Goal: Task Accomplishment & Management: Use online tool/utility

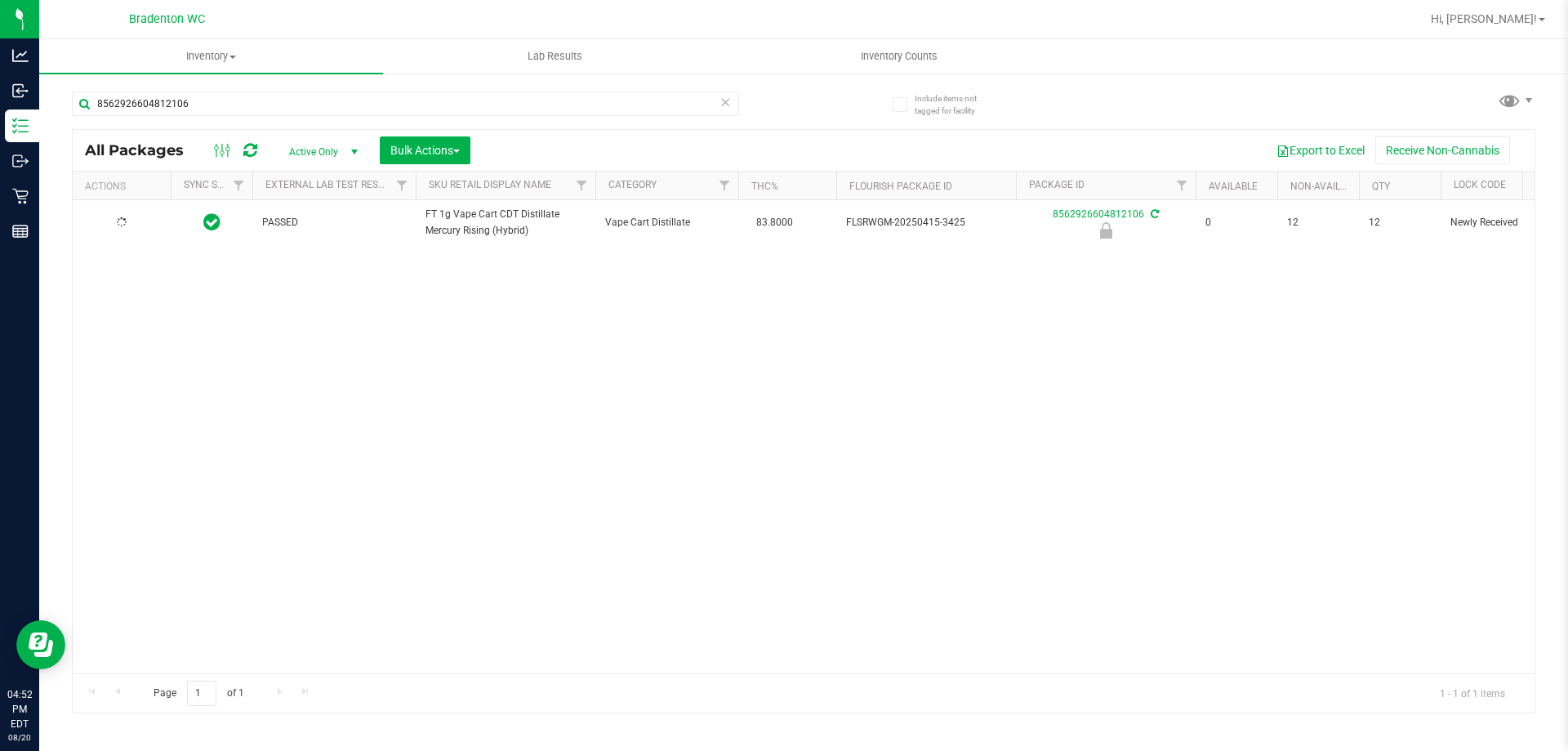
type input "8562926604812106"
click at [117, 463] on li "Unlock package" at bounding box center [121, 464] width 63 height 45
click at [725, 109] on icon at bounding box center [725, 101] width 11 height 20
click at [734, 67] on uib-tab-heading "Inventory Counts" at bounding box center [899, 56] width 342 height 33
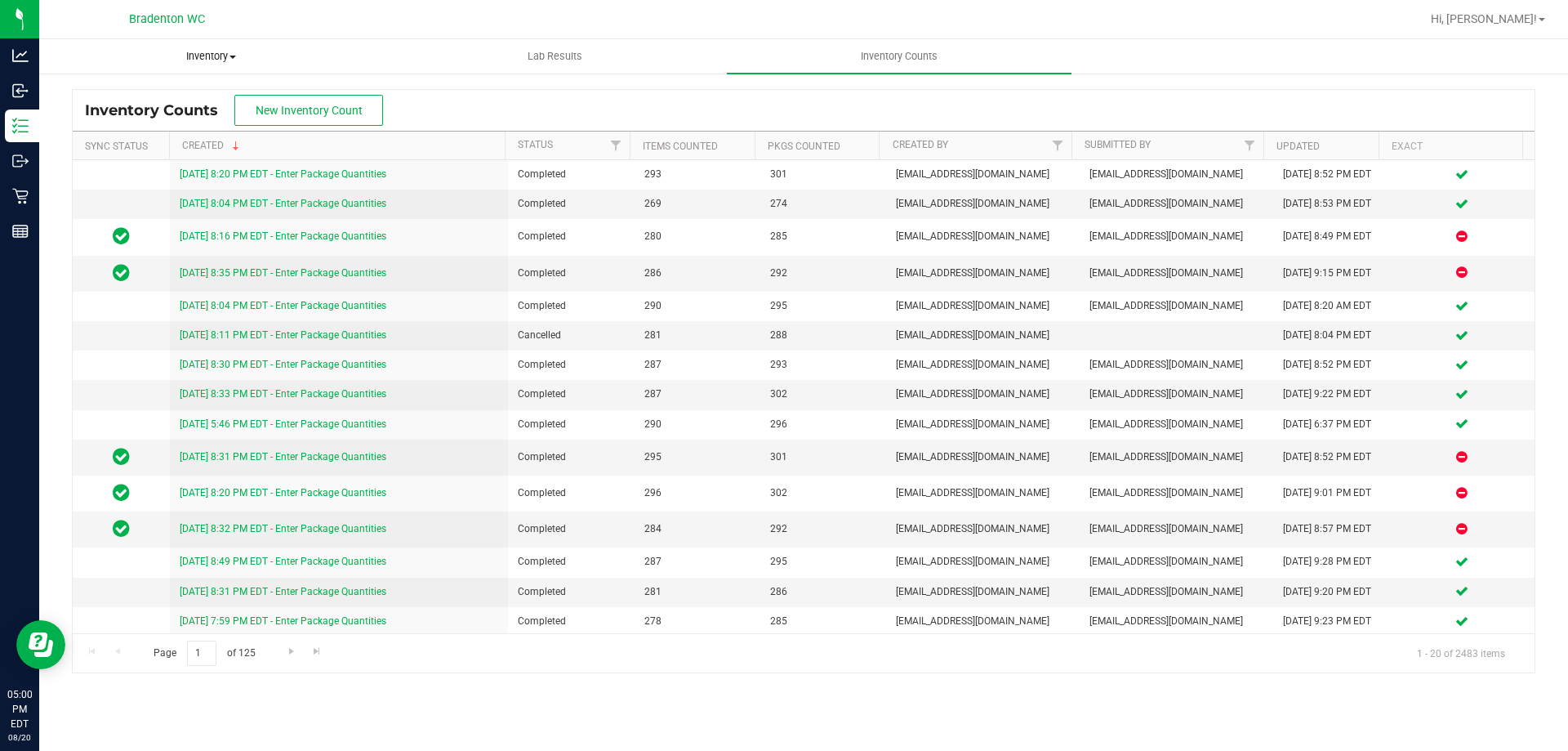
click at [190, 57] on span "Inventory" at bounding box center [211, 56] width 342 height 15
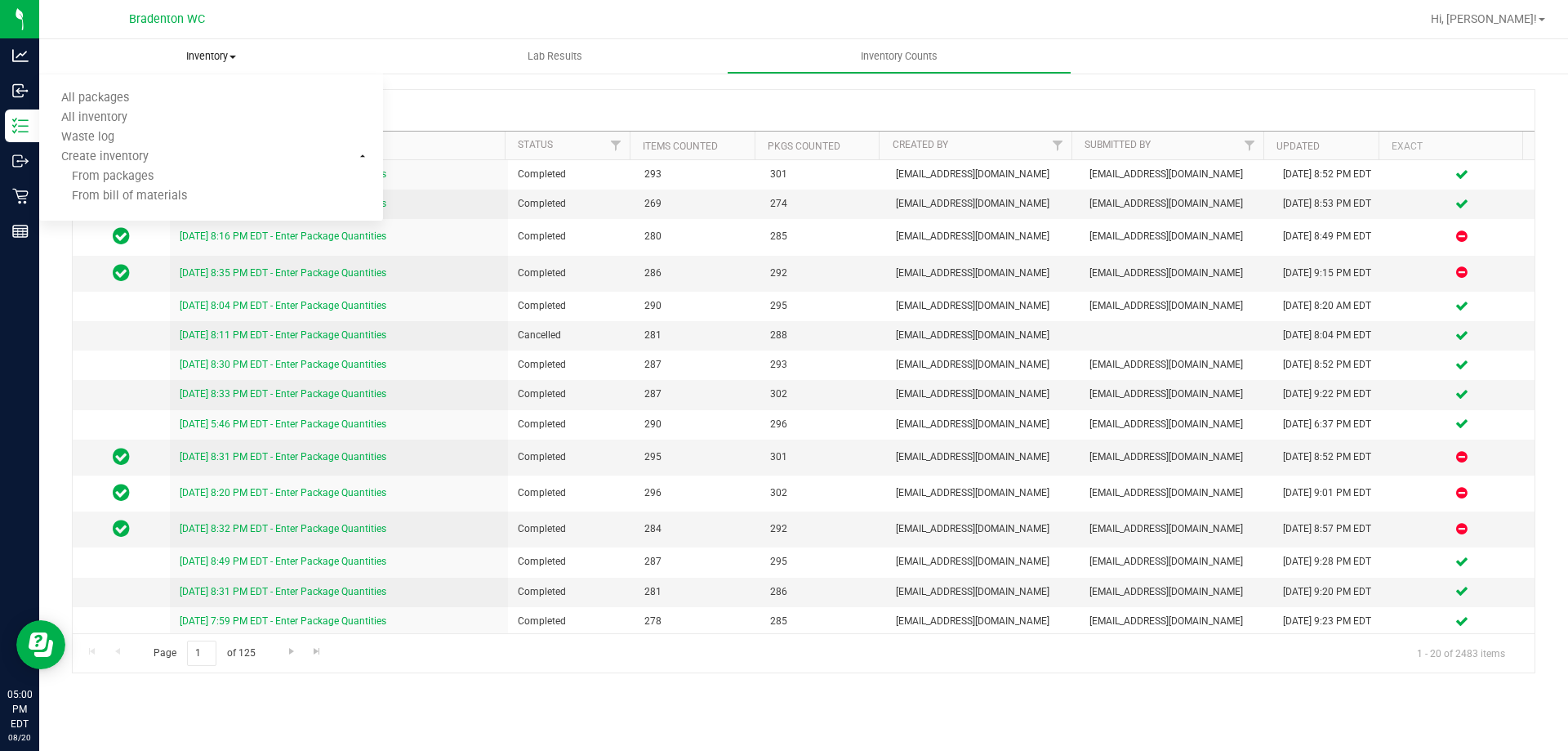
click at [106, 92] on span "All packages" at bounding box center [94, 99] width 112 height 14
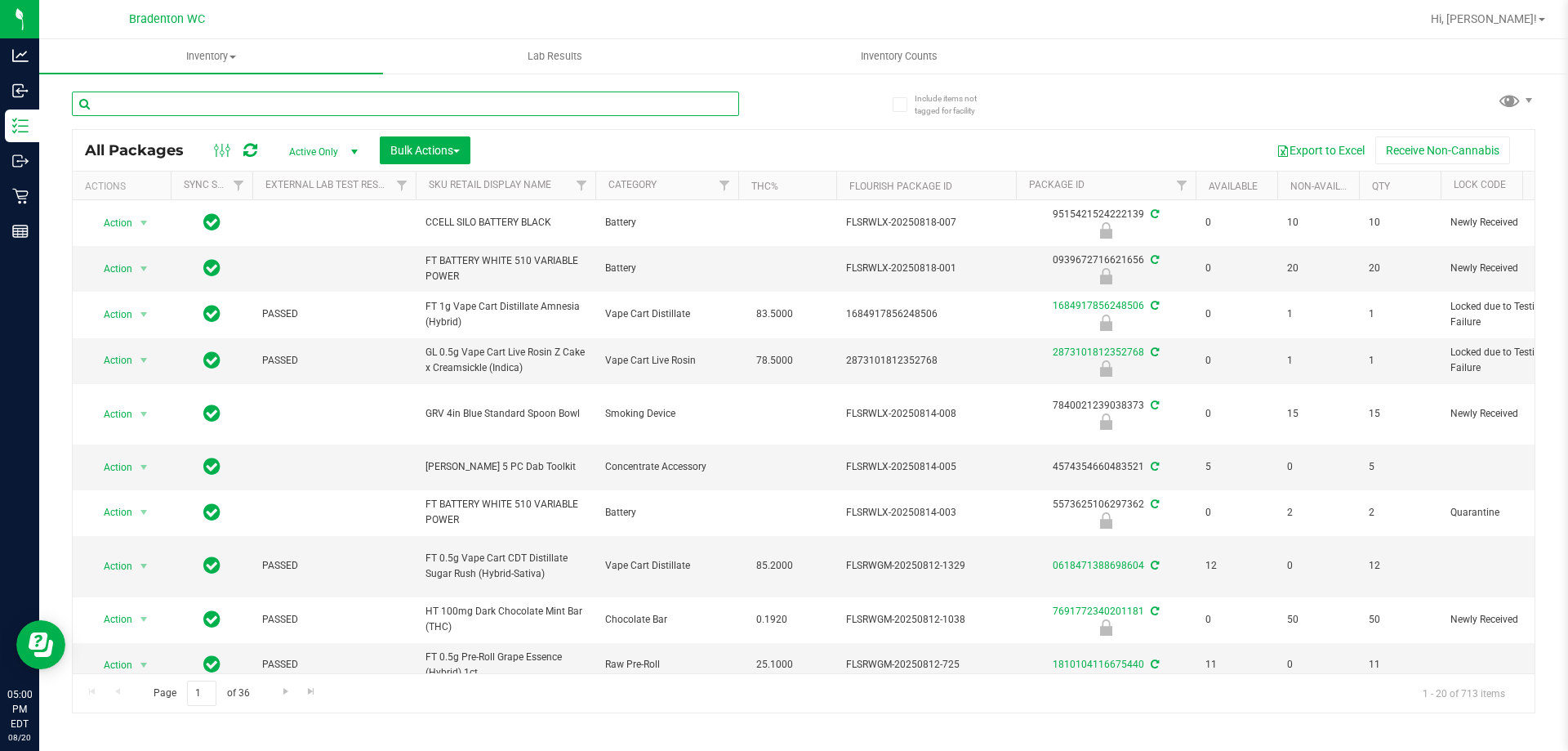
click at [127, 102] on input "text" at bounding box center [406, 104] width 667 height 24
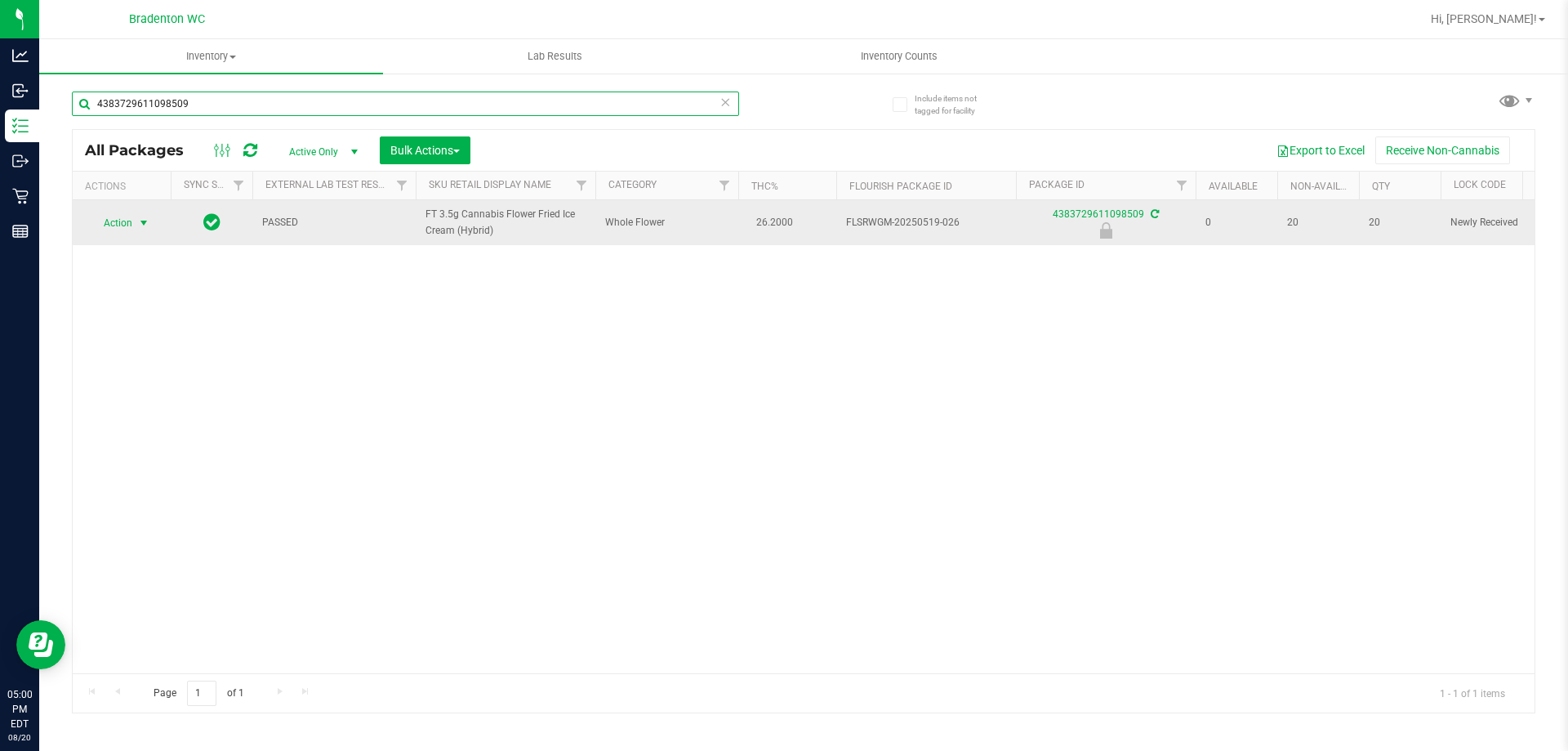
type input "4383729611098509"
click at [139, 222] on span "select" at bounding box center [143, 223] width 13 height 13
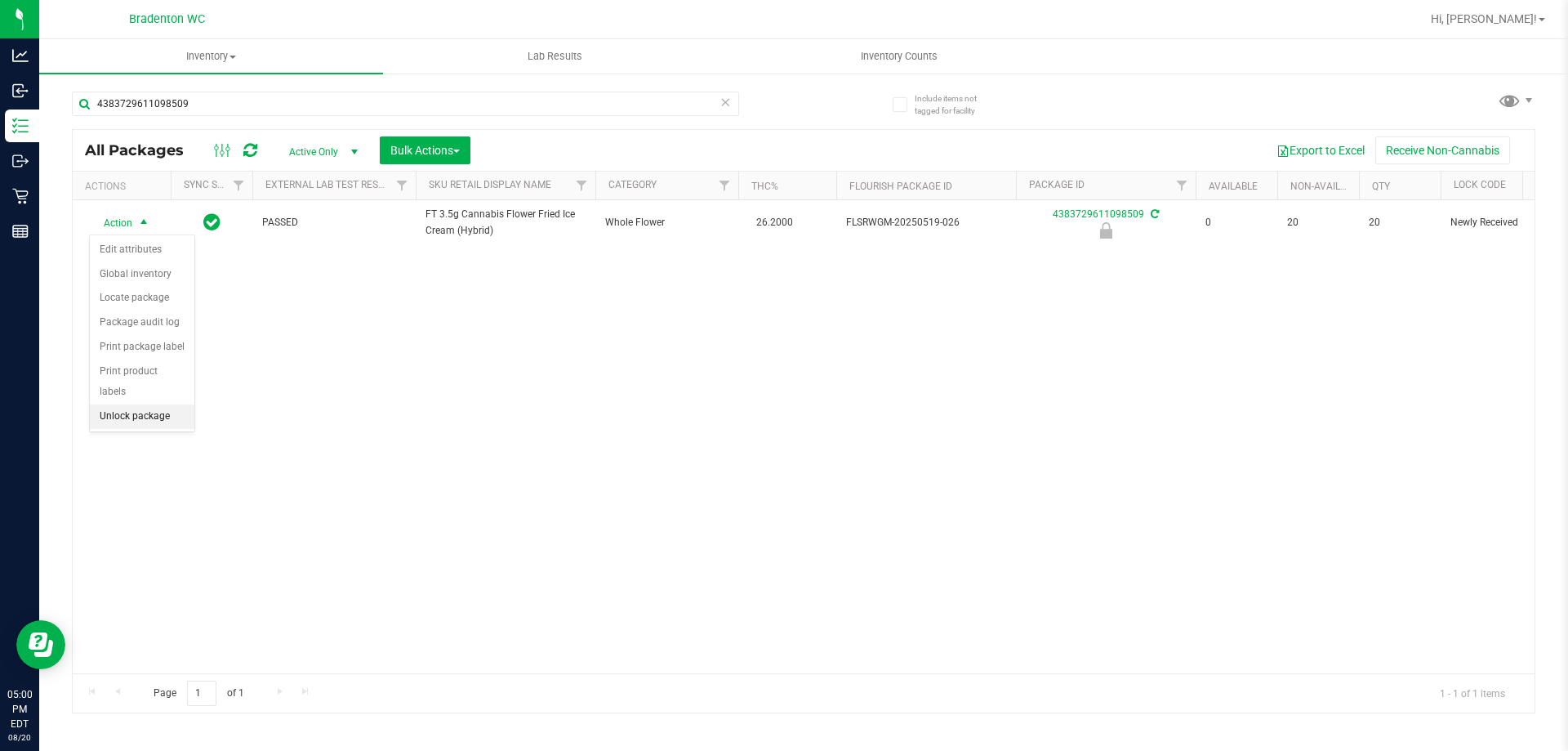
click at [151, 404] on li "Unlock package" at bounding box center [142, 416] width 105 height 24
click at [723, 104] on icon at bounding box center [725, 101] width 11 height 20
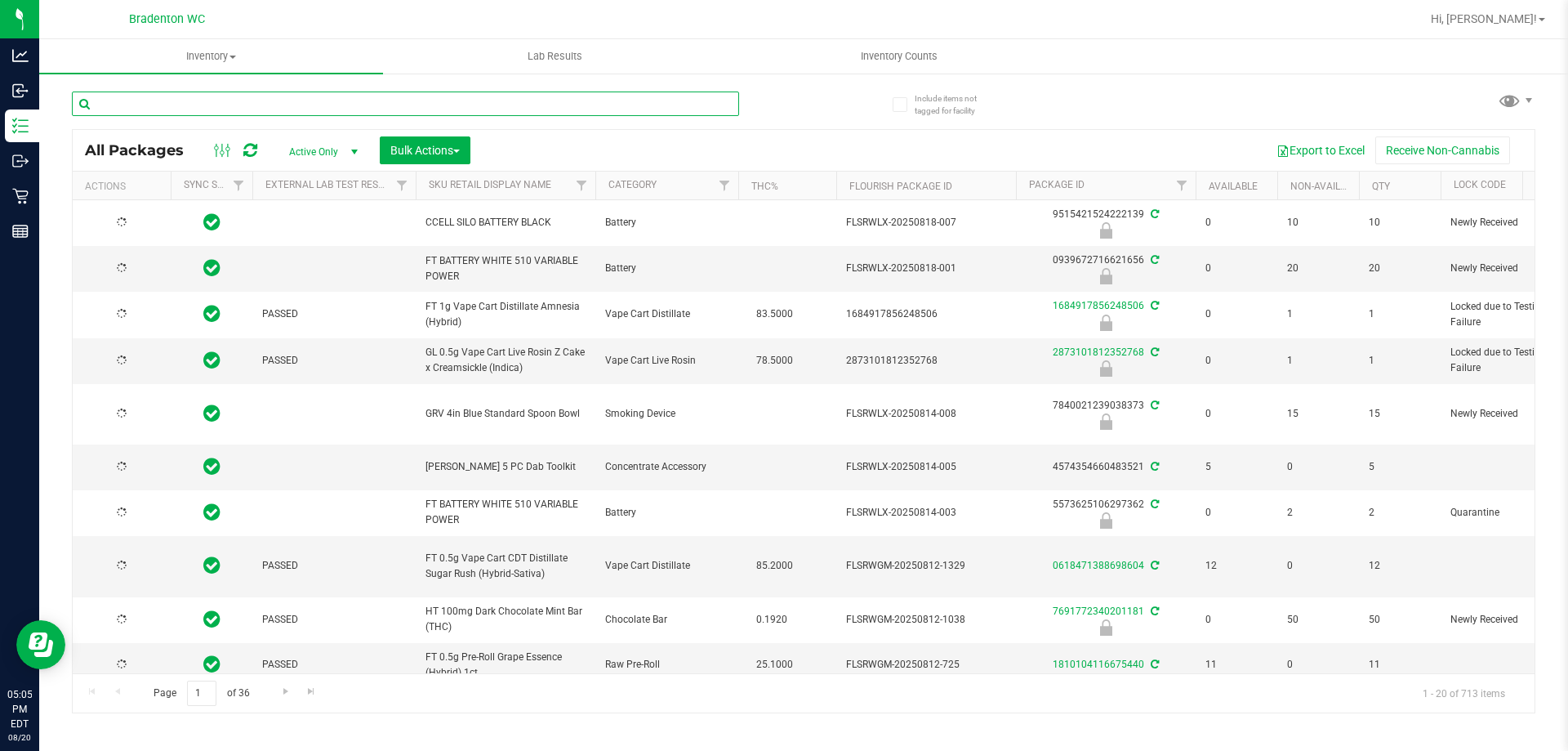
click at [299, 101] on input "text" at bounding box center [406, 104] width 667 height 24
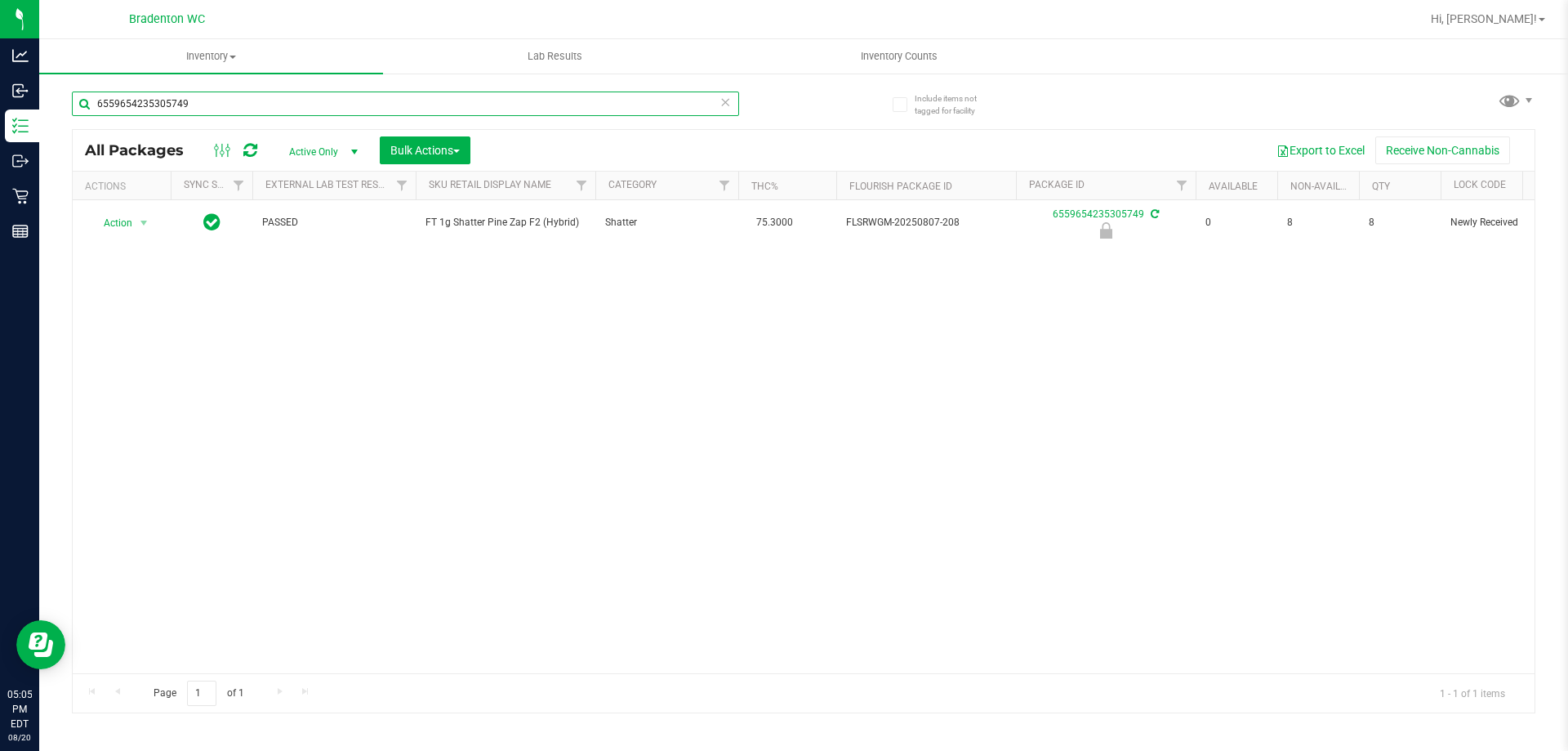
type input "6559654235305749"
click at [147, 197] on th "Actions" at bounding box center [121, 186] width 98 height 29
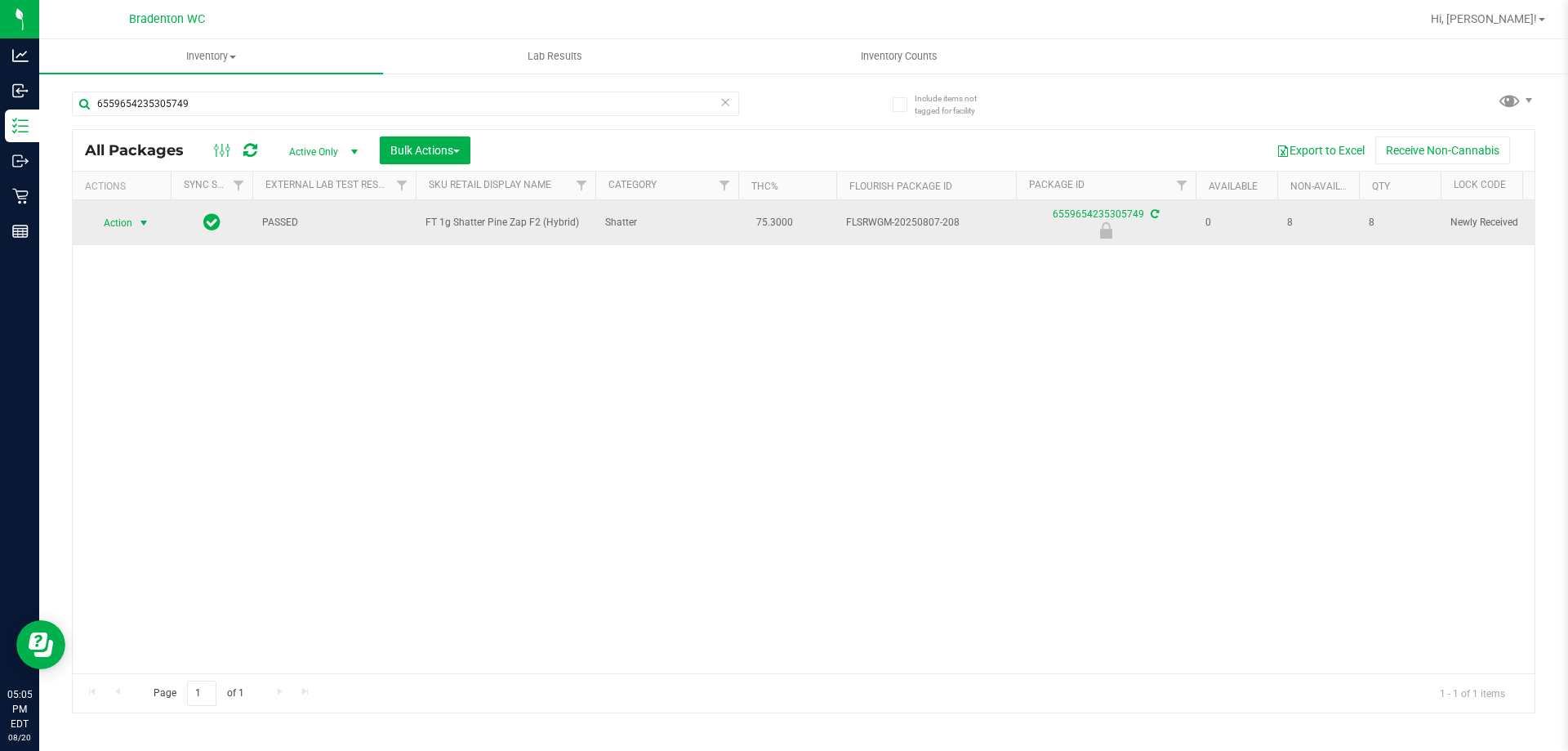
click at [142, 222] on span "select" at bounding box center [143, 223] width 13 height 13
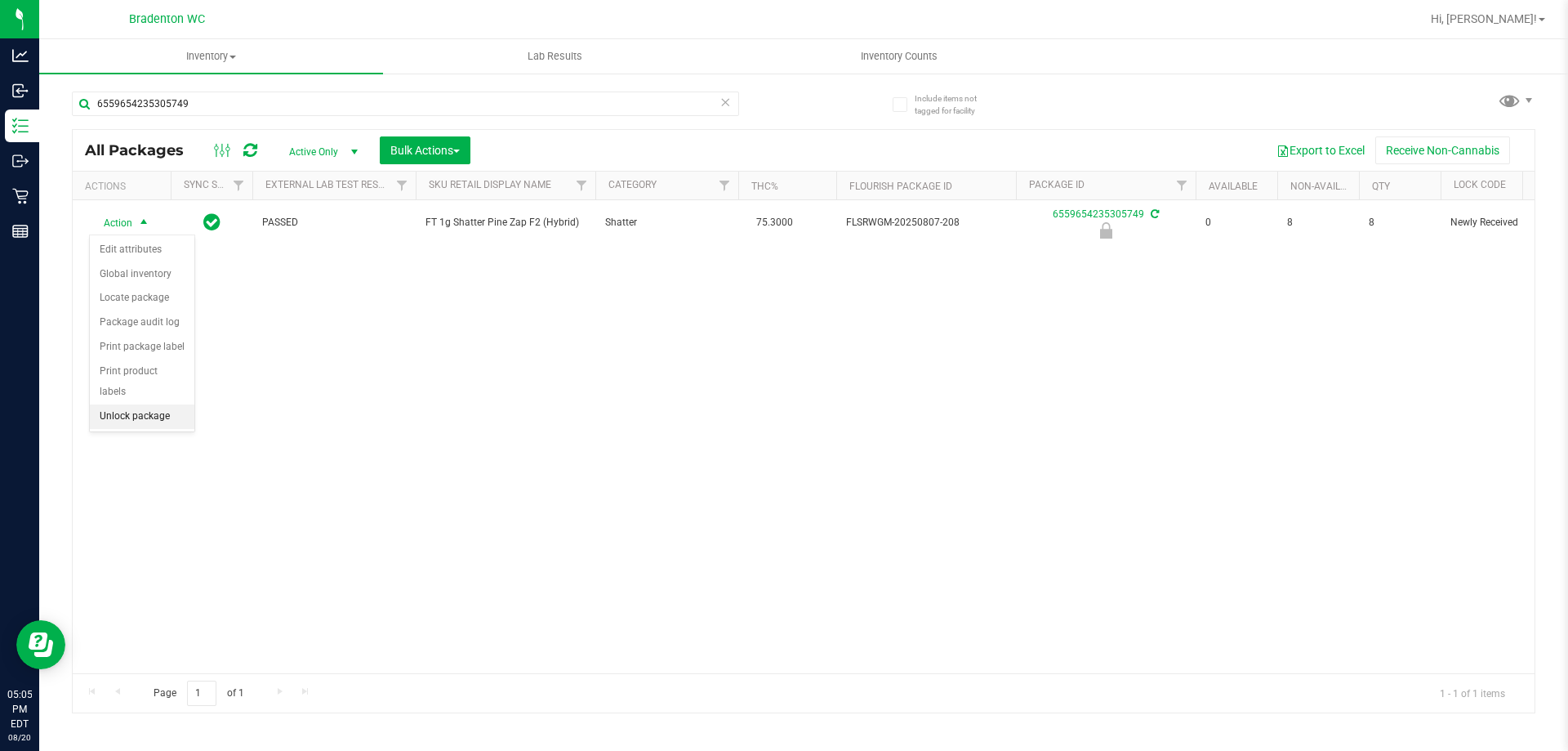
click at [162, 404] on li "Unlock package" at bounding box center [142, 416] width 105 height 24
click at [1543, 25] on link "Hi, [PERSON_NAME]!" at bounding box center [1487, 19] width 127 height 17
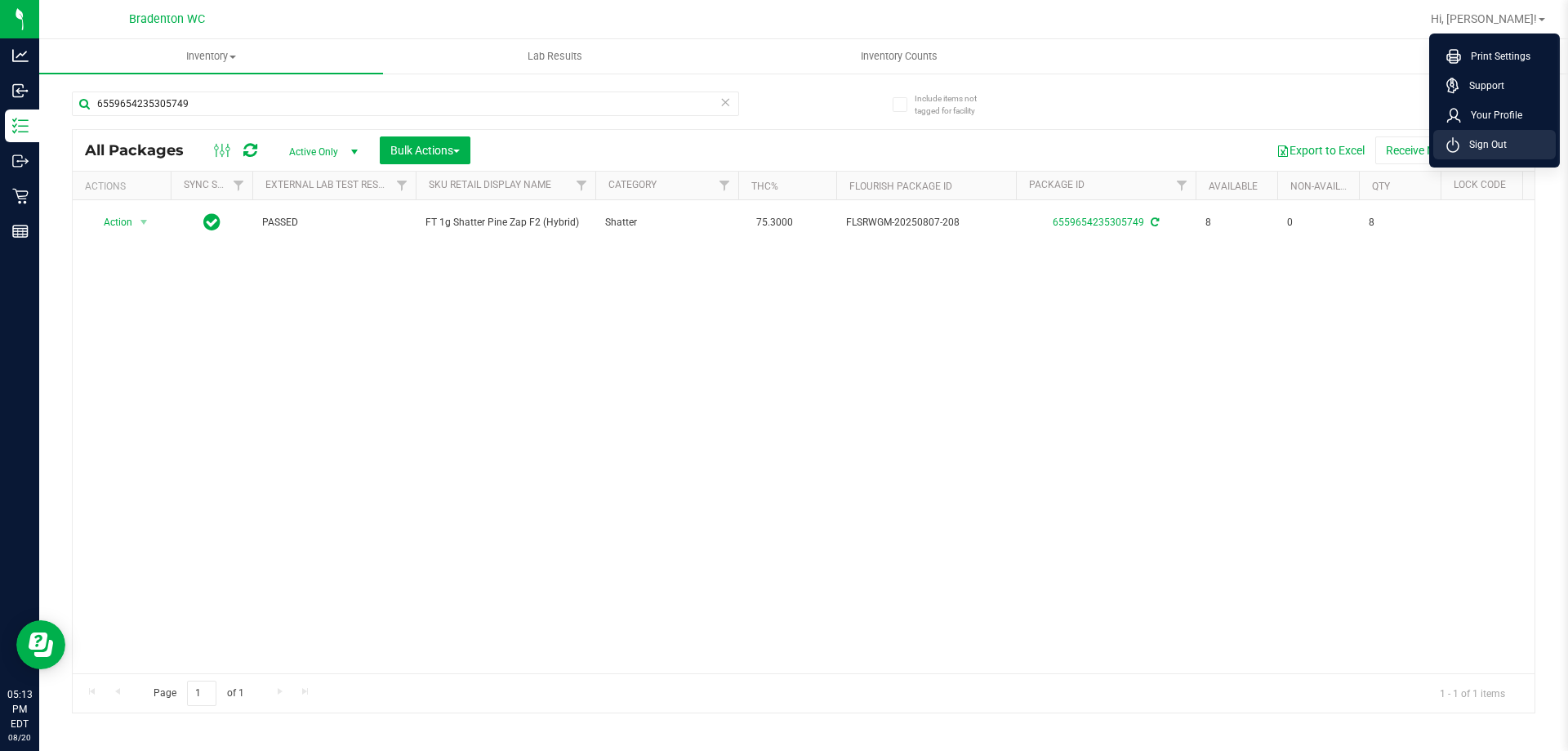
click at [1497, 146] on span "Sign Out" at bounding box center [1483, 144] width 48 height 16
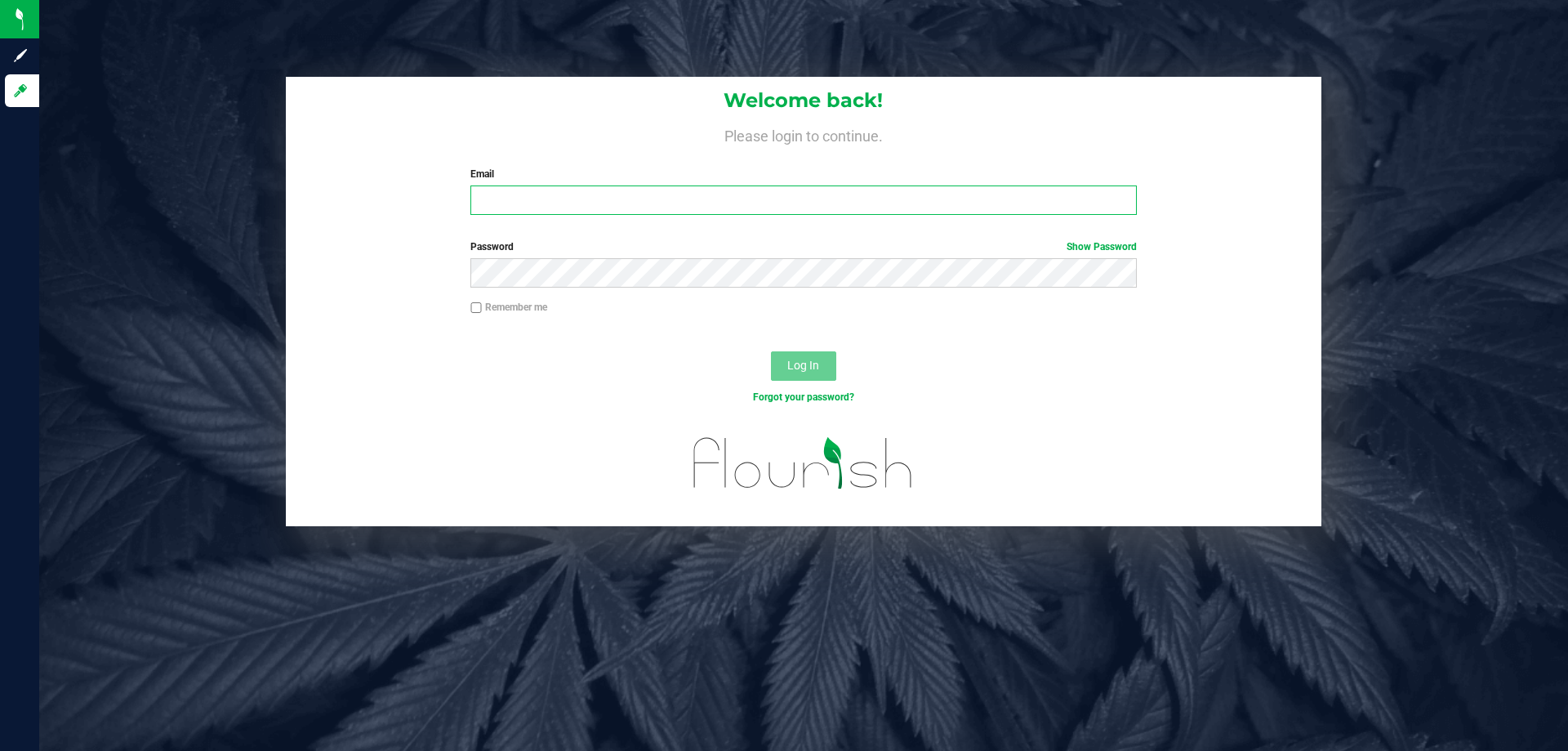
click at [603, 207] on input "Email" at bounding box center [804, 200] width 666 height 29
type input "[EMAIL_ADDRESS][DOMAIN_NAME]"
click at [771, 351] on button "Log In" at bounding box center [804, 366] width 65 height 29
